Goal: Task Accomplishment & Management: Use online tool/utility

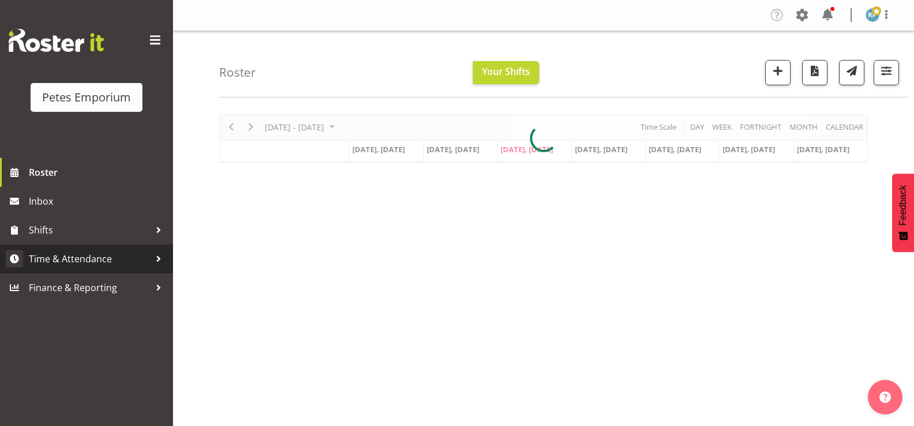
click at [89, 257] on span "Time & Attendance" at bounding box center [89, 258] width 121 height 17
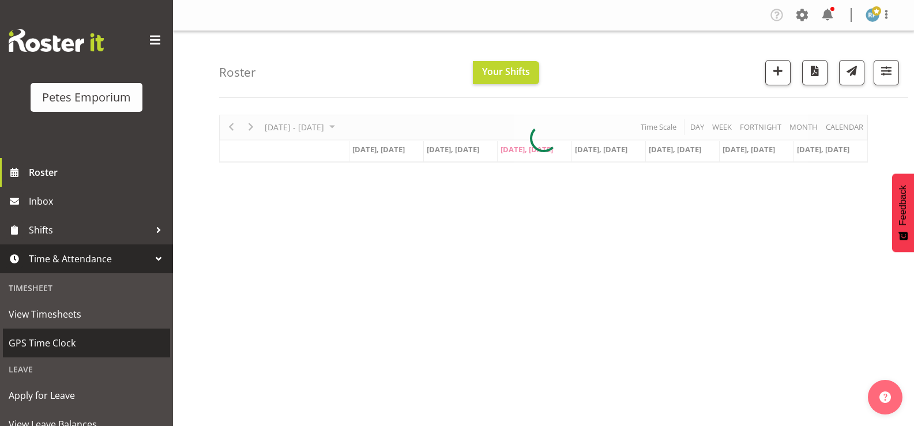
click at [69, 341] on span "GPS Time Clock" at bounding box center [87, 343] width 156 height 17
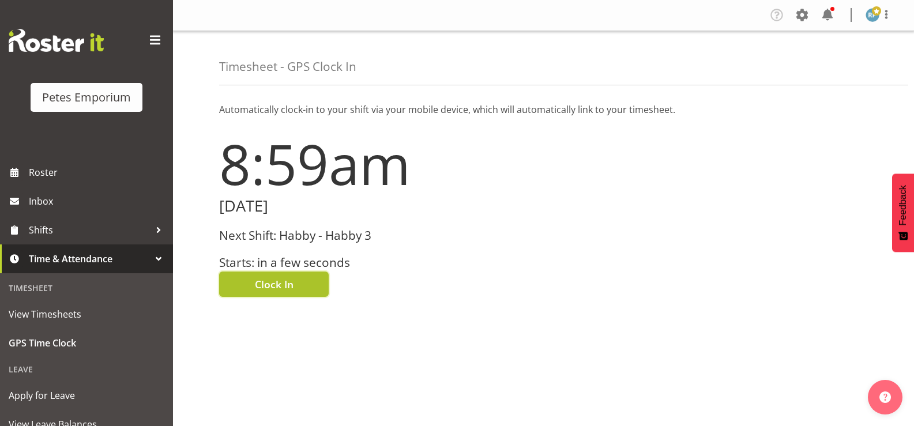
click at [300, 279] on button "Clock In" at bounding box center [274, 284] width 110 height 25
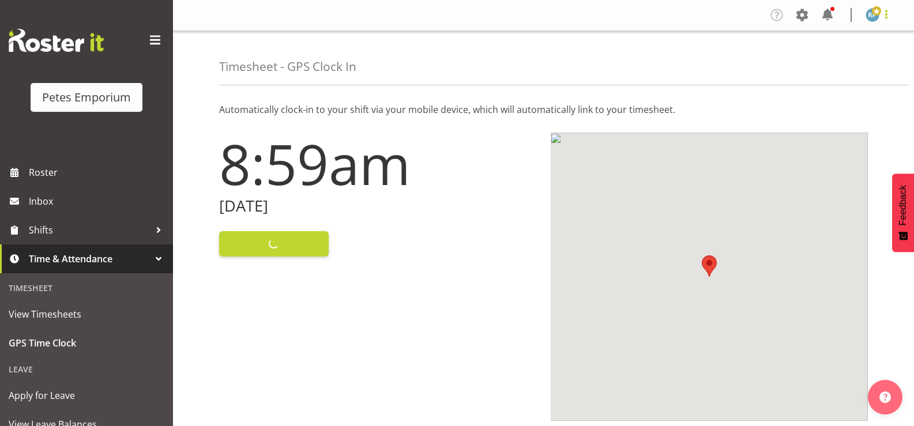
click at [891, 13] on span at bounding box center [887, 14] width 14 height 14
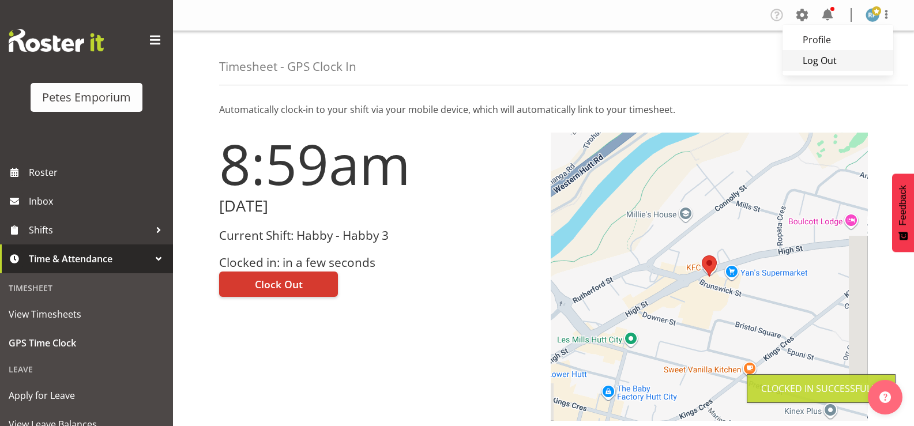
click at [841, 61] on link "Log Out" at bounding box center [838, 60] width 111 height 21
